Goal: Book appointment/travel/reservation

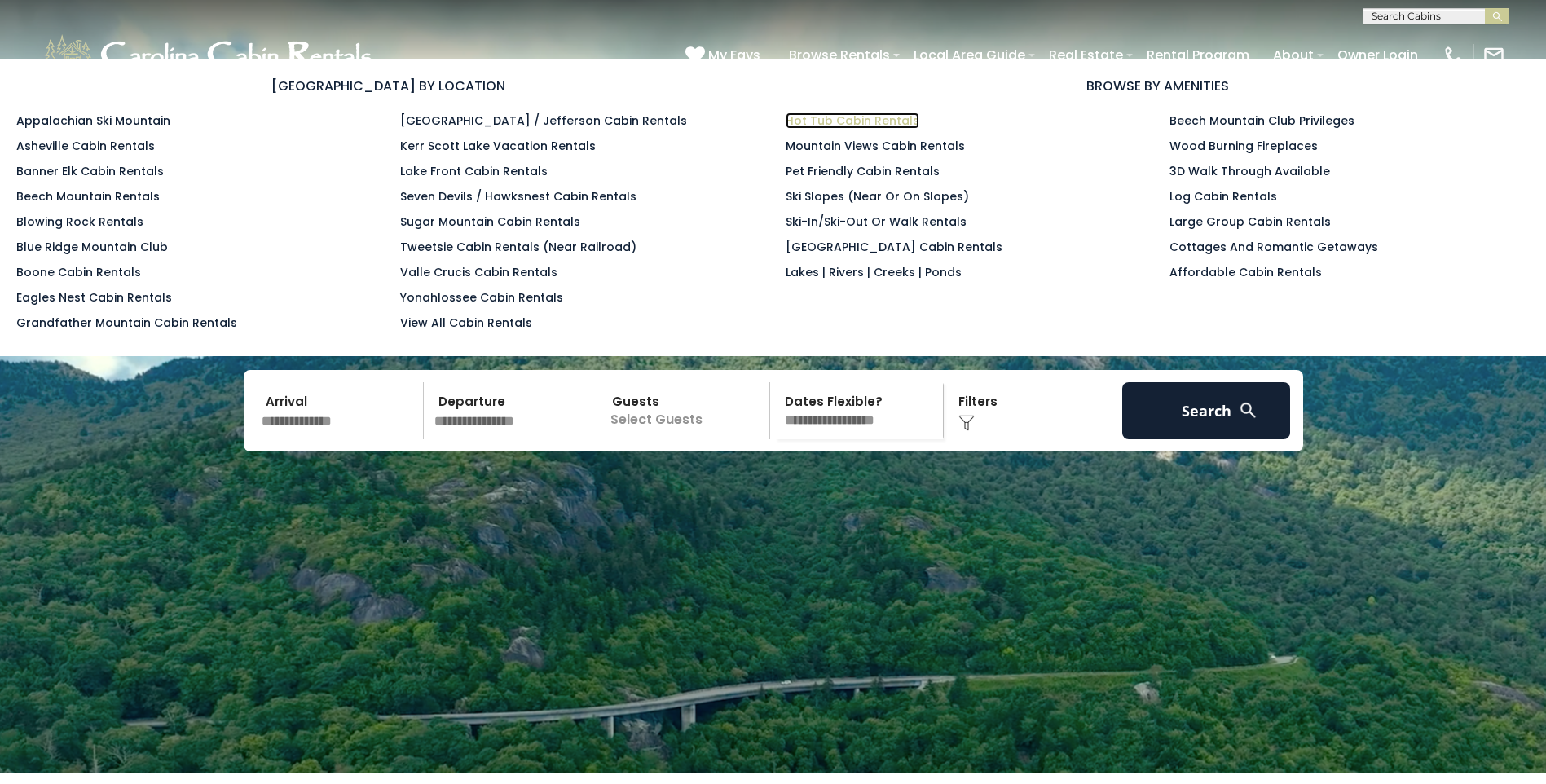
click at [871, 121] on link "Hot Tub Cabin Rentals" at bounding box center [852, 120] width 133 height 16
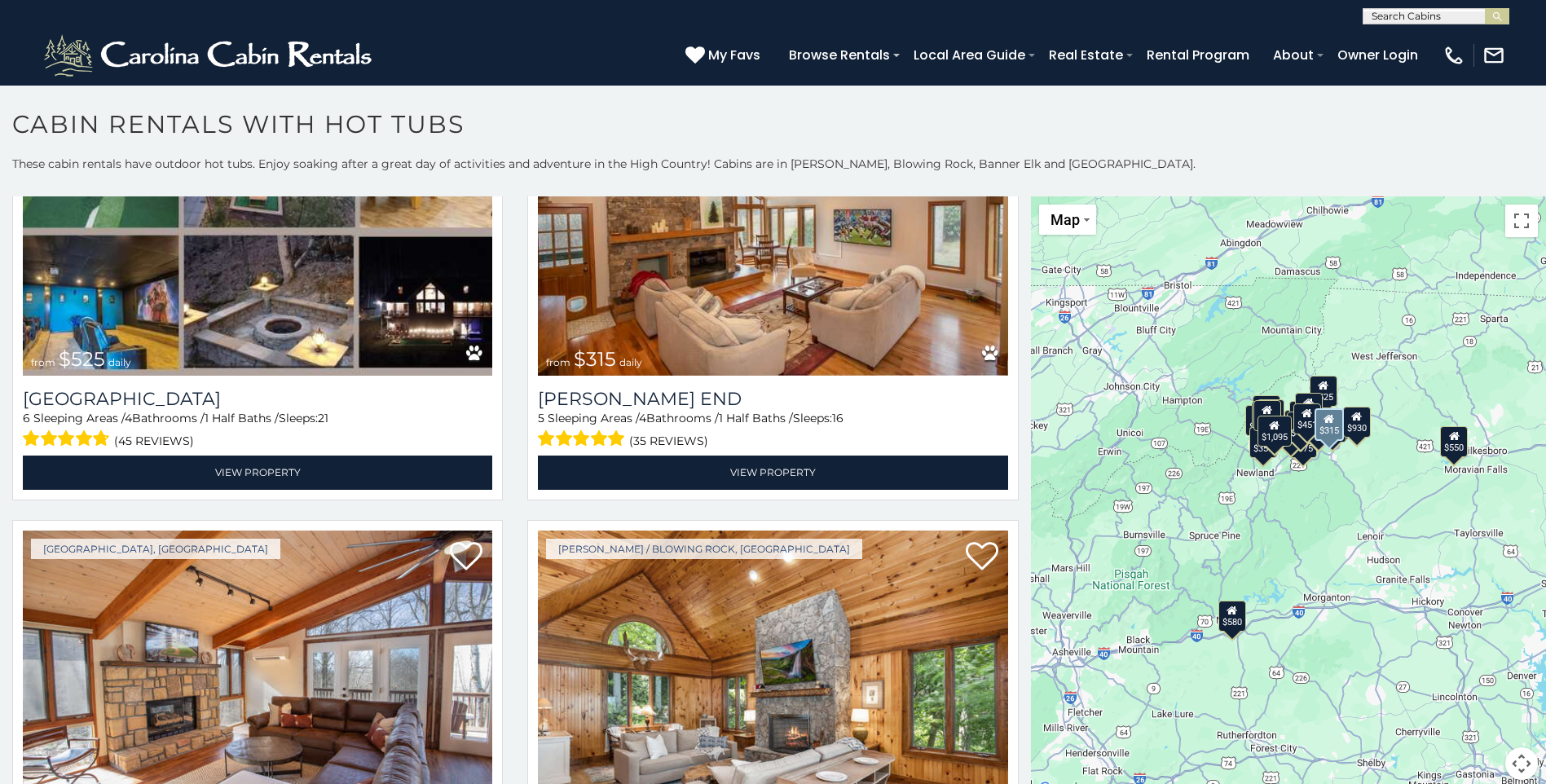
scroll to position [2852, 0]
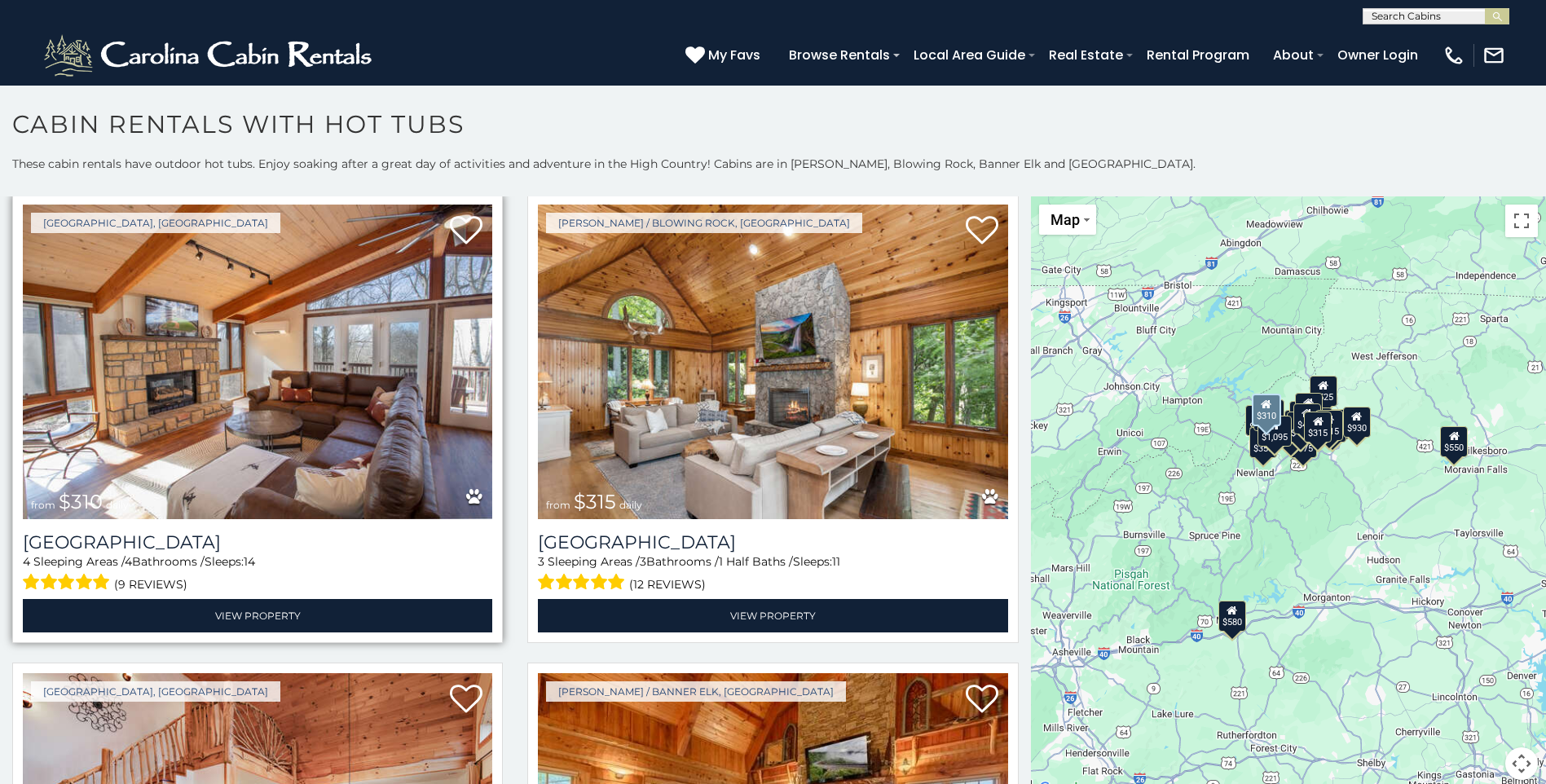
click at [269, 354] on img at bounding box center [257, 361] width 469 height 314
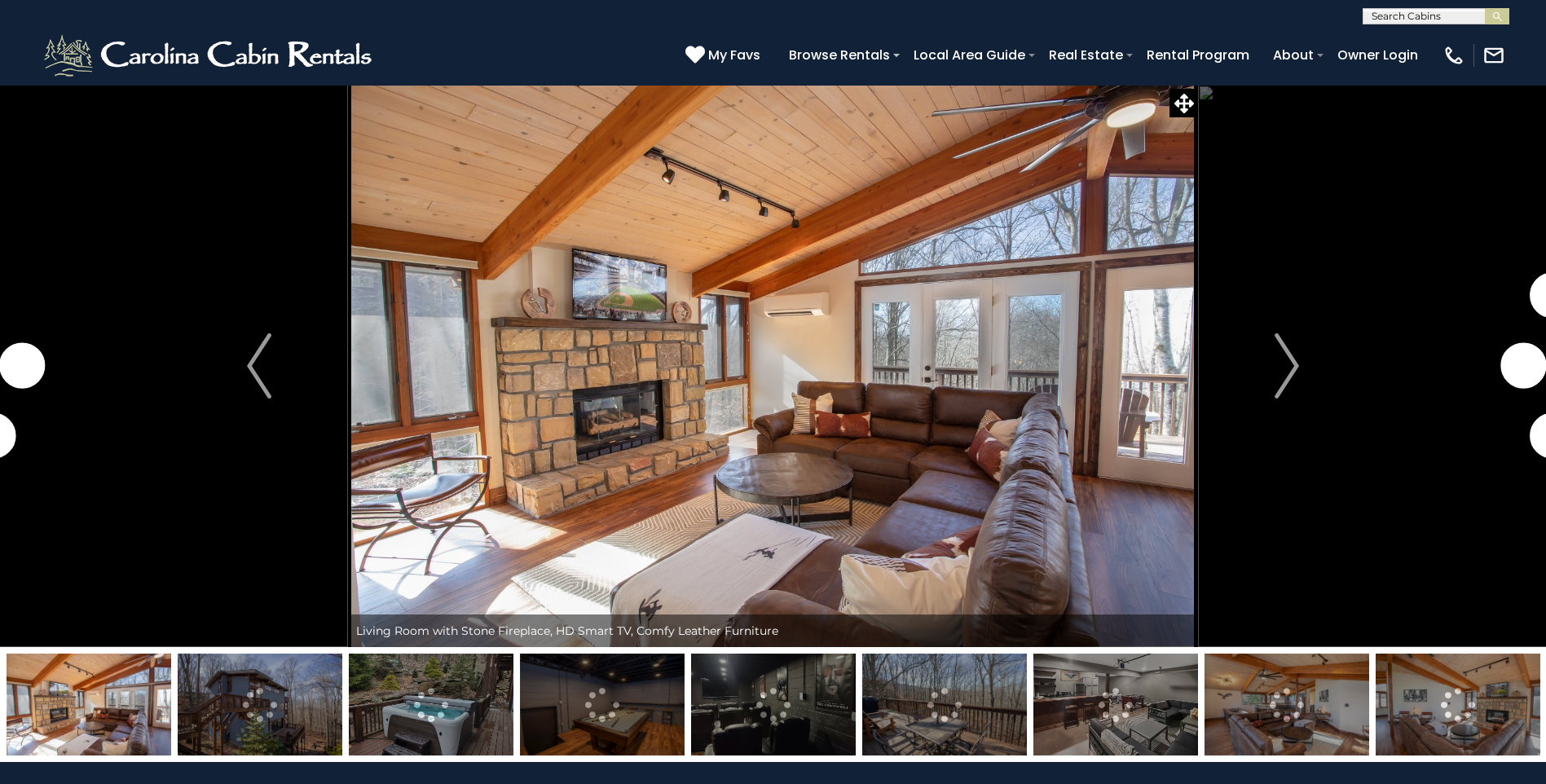
click at [1295, 369] on img "Next" at bounding box center [1287, 365] width 24 height 65
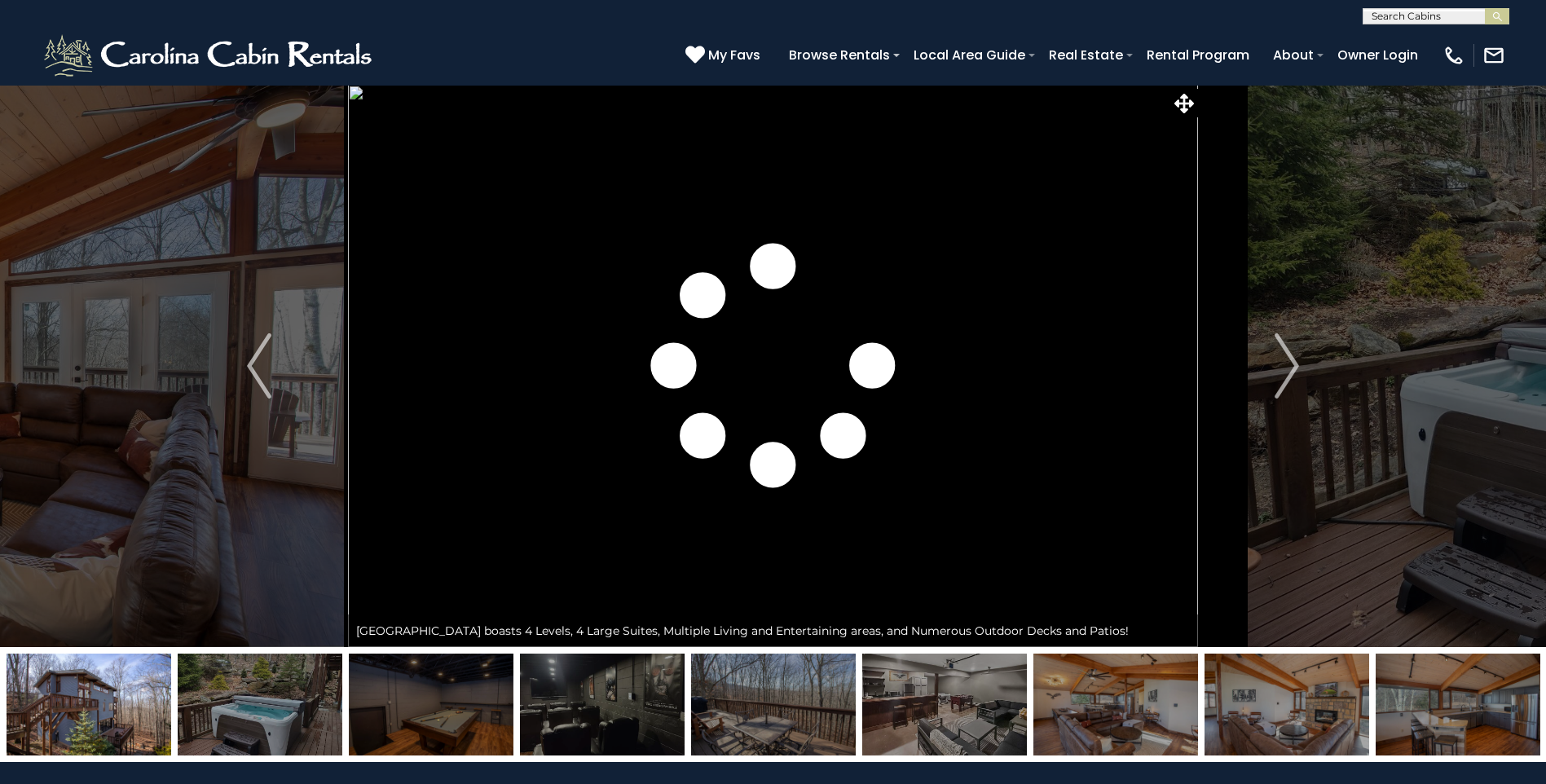
click at [1295, 369] on img "Next" at bounding box center [1287, 365] width 24 height 65
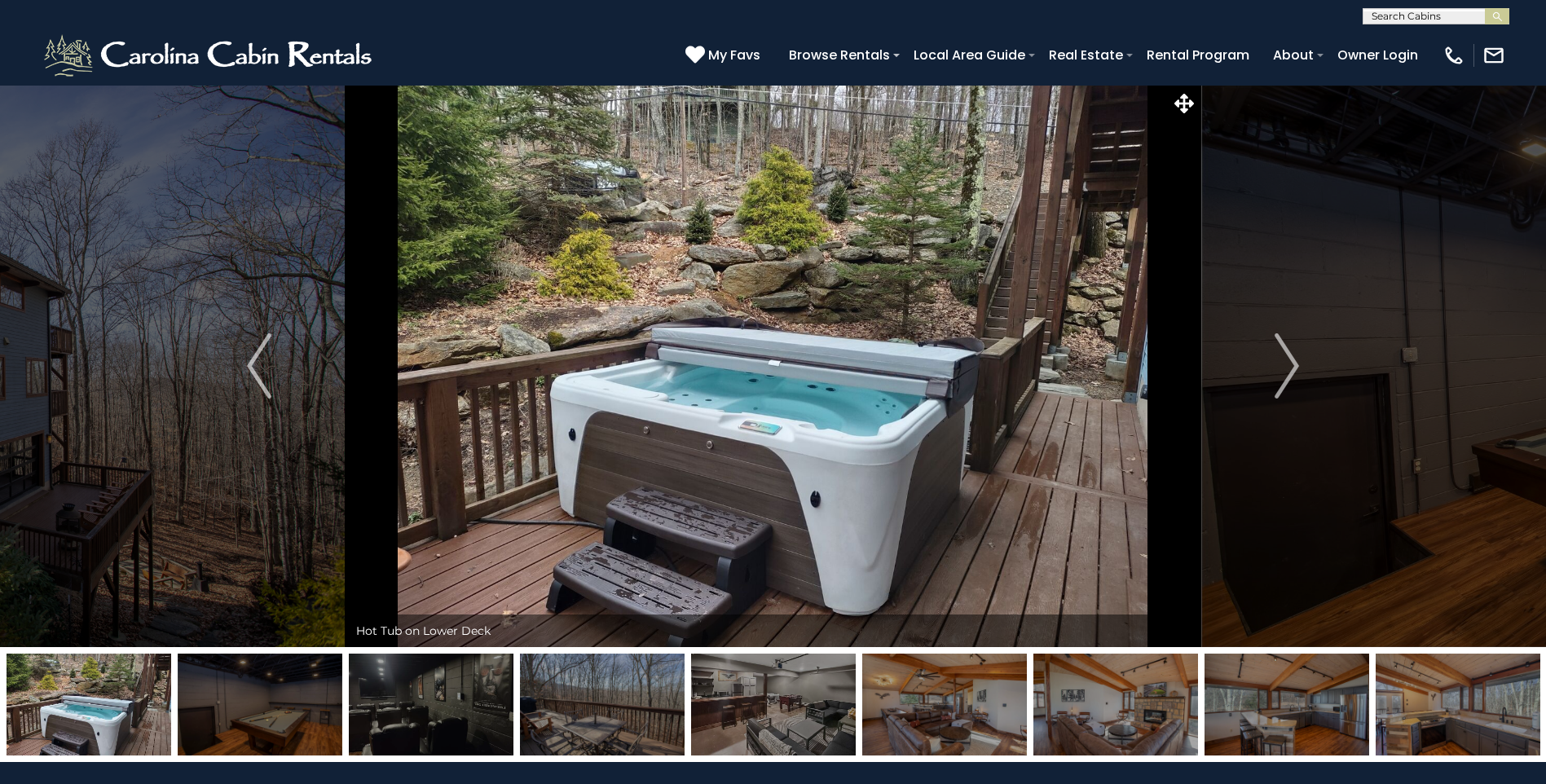
click at [1295, 369] on img "Next" at bounding box center [1287, 365] width 24 height 65
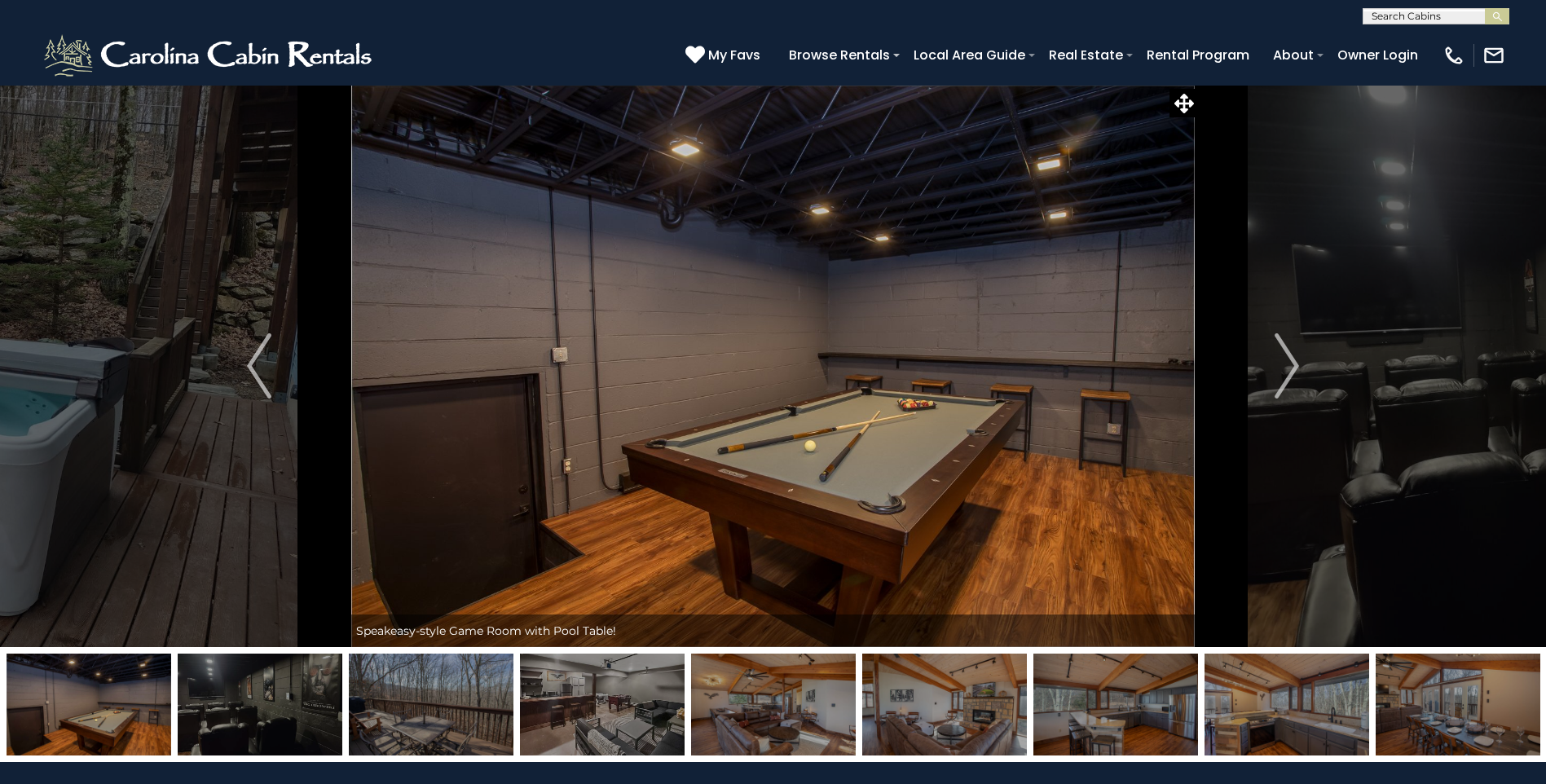
click at [1295, 369] on img "Next" at bounding box center [1287, 365] width 24 height 65
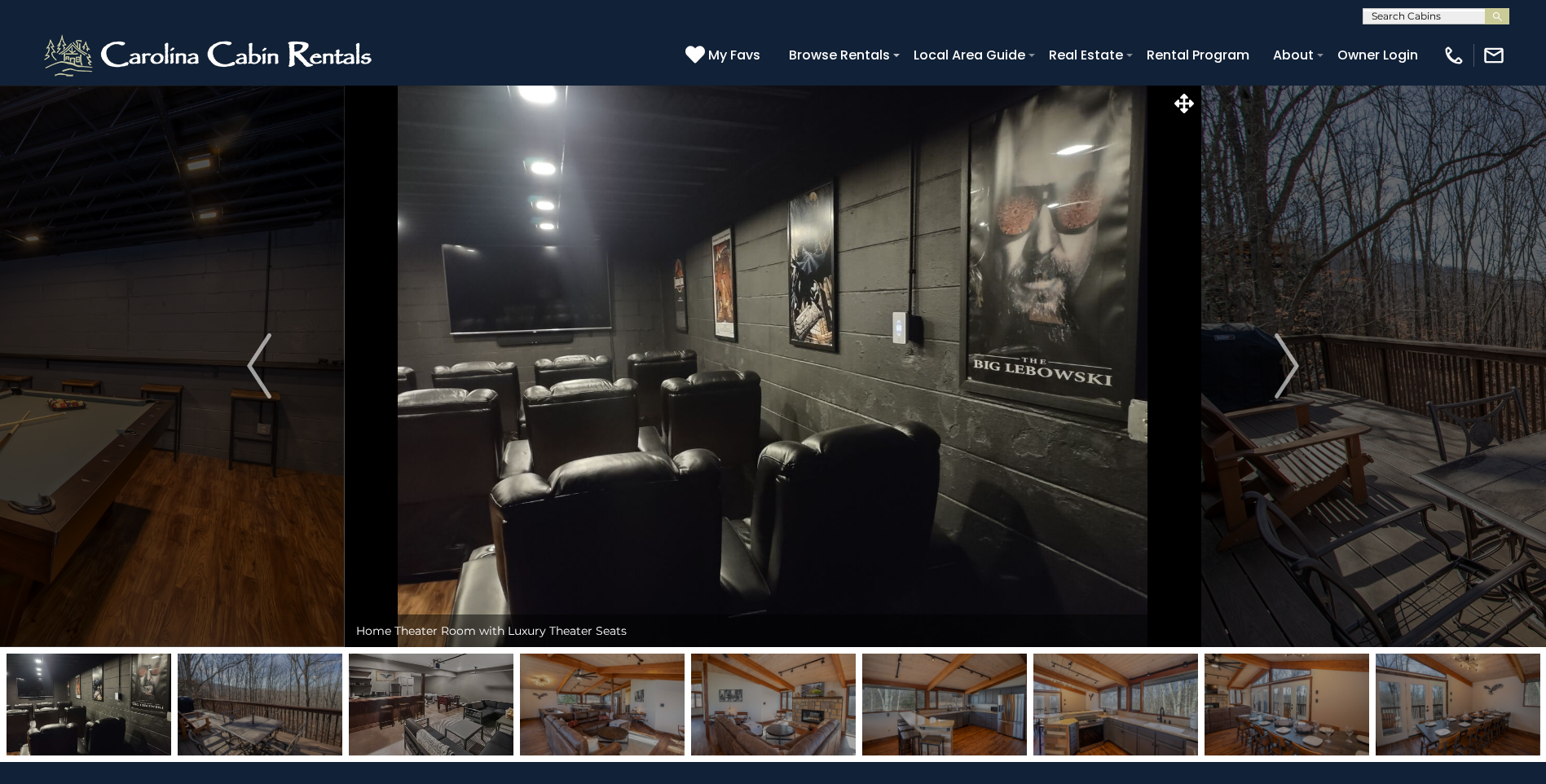
click at [1295, 369] on img "Next" at bounding box center [1287, 365] width 24 height 65
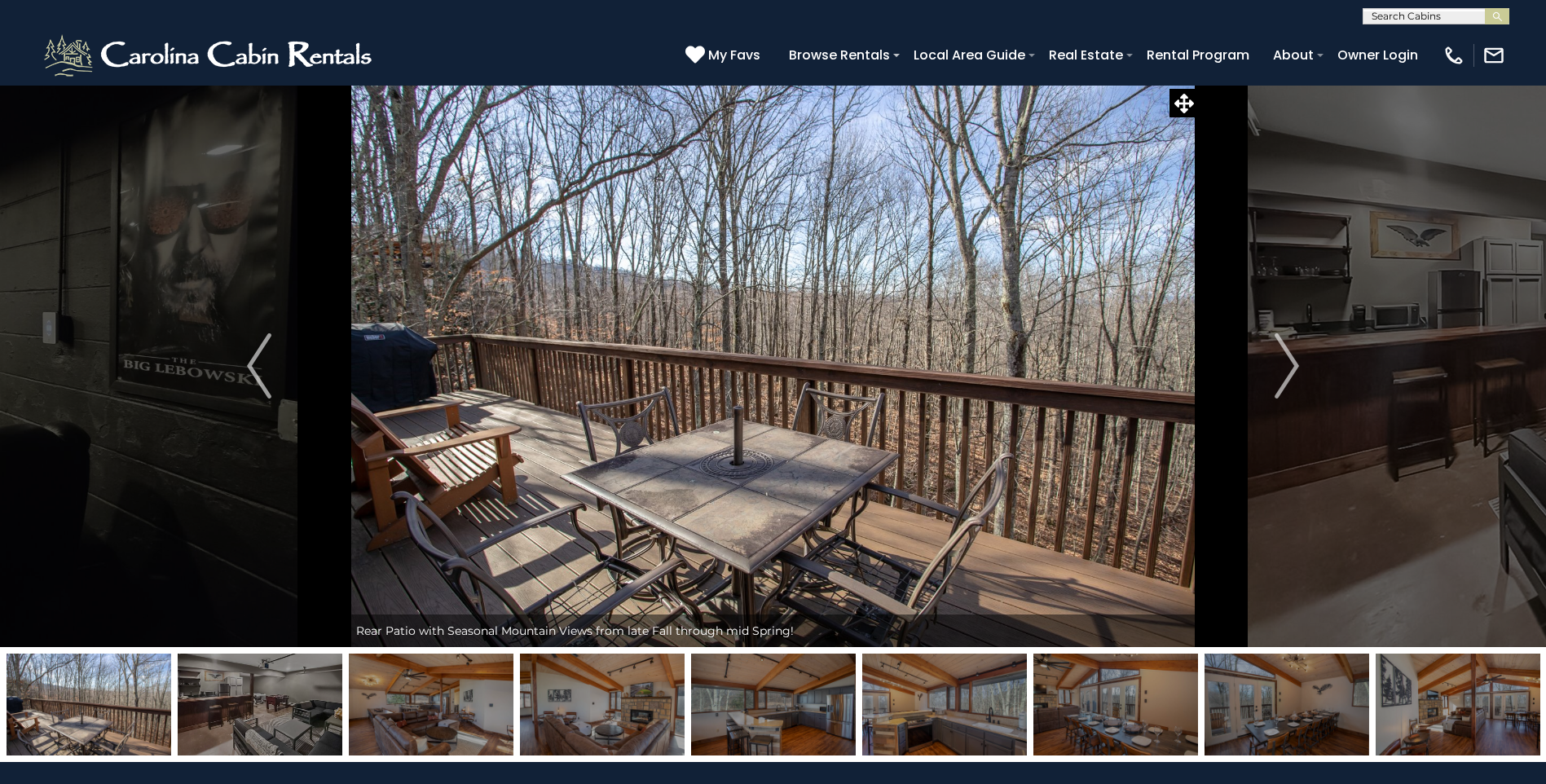
click at [1295, 369] on img "Next" at bounding box center [1287, 365] width 24 height 65
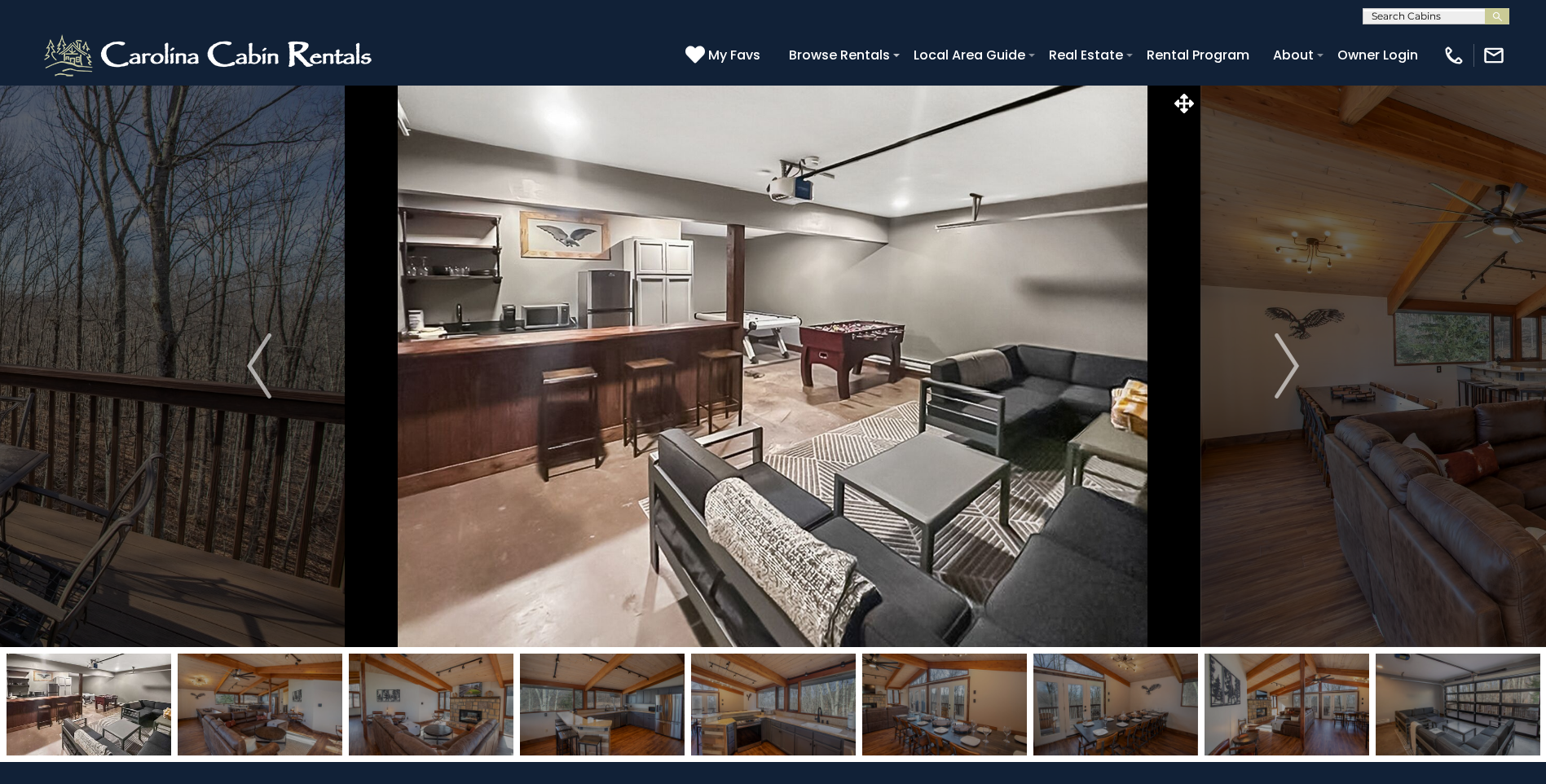
click at [1295, 369] on img "Next" at bounding box center [1287, 365] width 24 height 65
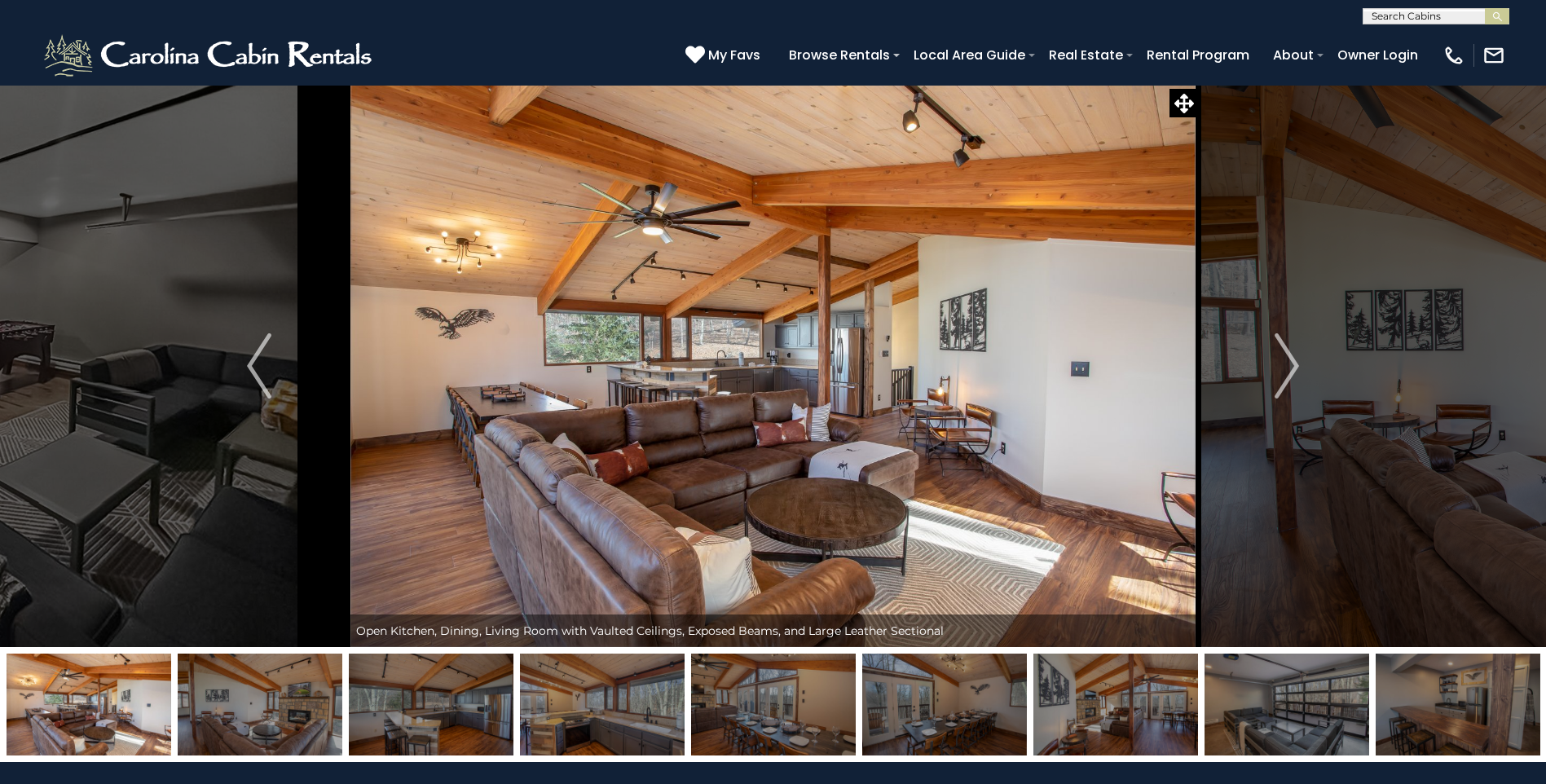
click at [1295, 369] on img "Next" at bounding box center [1287, 365] width 24 height 65
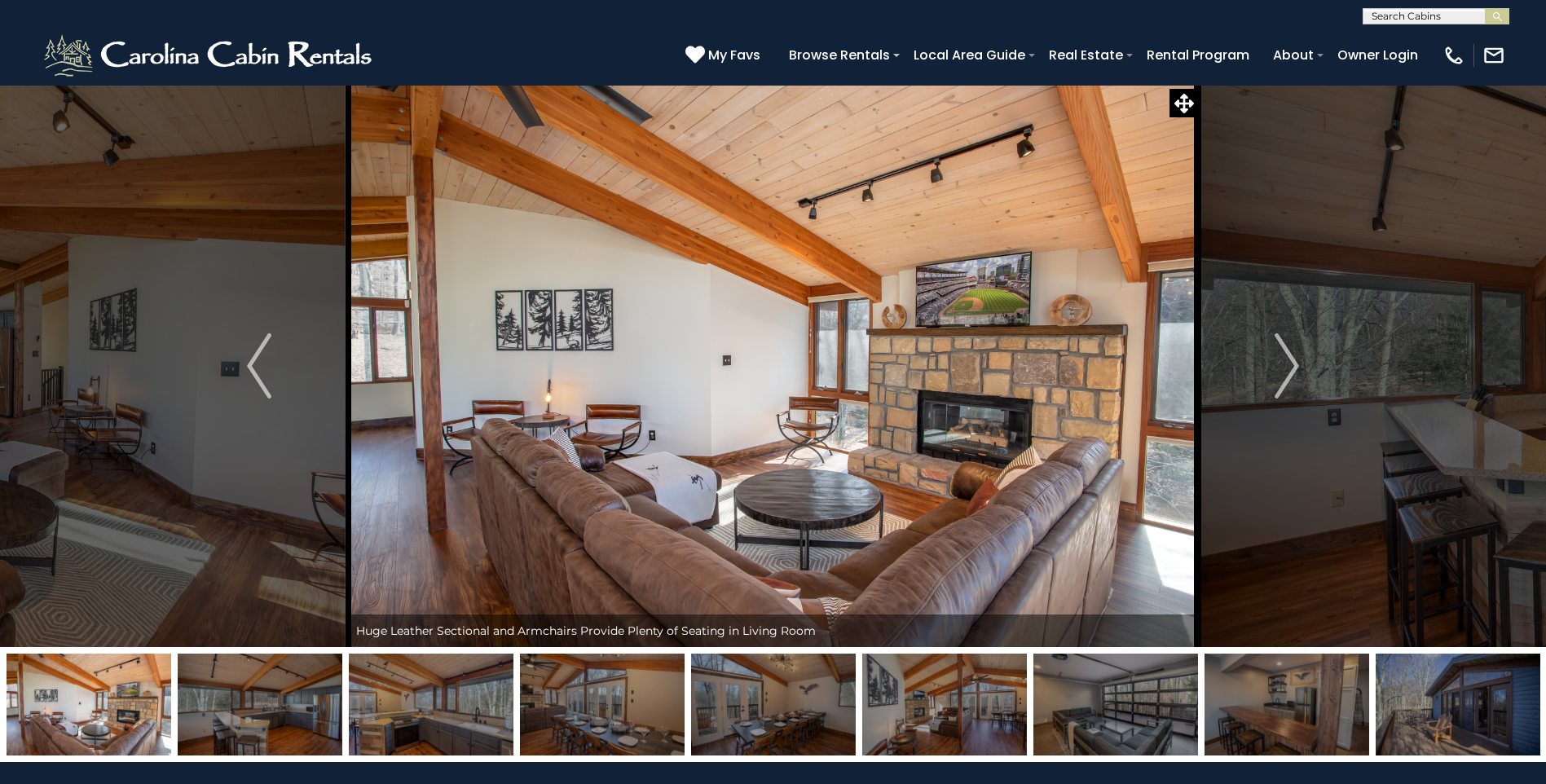
click at [1295, 369] on img "Next" at bounding box center [1287, 365] width 24 height 65
